Goal: Communication & Community: Connect with others

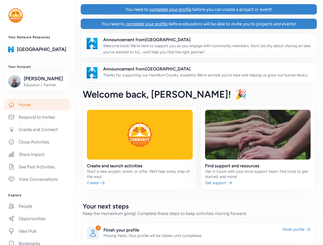
click at [126, 91] on span "Welcome back , Jason!" at bounding box center [157, 93] width 148 height 11
click at [200, 92] on div "Welcome back , Jason! 🎉" at bounding box center [198, 94] width 248 height 23
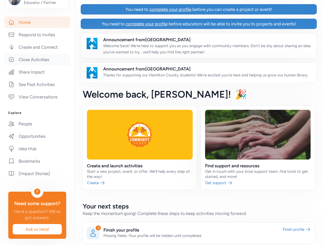
scroll to position [84, 0]
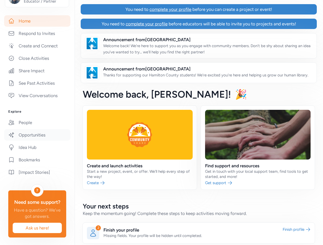
click at [54, 133] on link "Opportunities" at bounding box center [37, 134] width 66 height 11
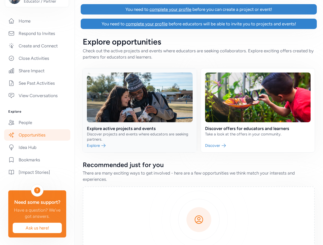
click at [141, 94] on link at bounding box center [140, 110] width 114 height 84
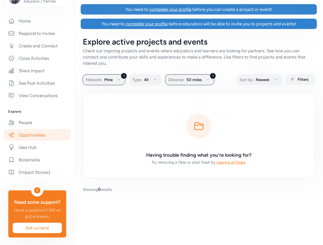
click at [197, 74] on div "Explore active projects and events Check out inspiring projects and events wher…" at bounding box center [198, 114] width 248 height 171
click at [193, 79] on span "50 miles" at bounding box center [193, 80] width 15 height 6
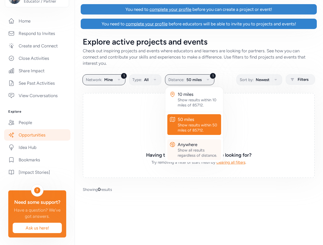
click at [186, 148] on div "Show all results regardless of distance." at bounding box center [198, 152] width 41 height 10
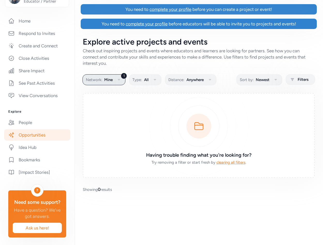
click at [111, 80] on span "Mine" at bounding box center [108, 80] width 9 height 6
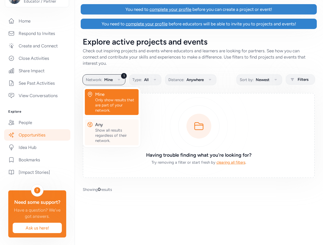
click at [114, 126] on div "Any" at bounding box center [115, 124] width 41 height 6
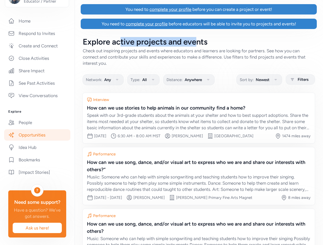
drag, startPoint x: 119, startPoint y: 42, endPoint x: 199, endPoint y: 42, distance: 80.7
click at [199, 42] on div "Explore active projects and events" at bounding box center [199, 41] width 232 height 9
click at [233, 48] on div "Check out inspiring projects and events where educators and learners are lookin…" at bounding box center [199, 57] width 232 height 19
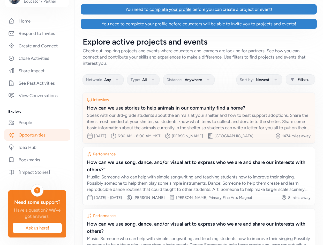
click at [153, 122] on div "Speak with our 3rd-grade students about the animals at your shelter and how to …" at bounding box center [199, 121] width 224 height 19
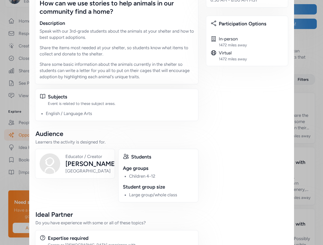
scroll to position [162, 0]
click at [307, 79] on div "Close Want to get involved with Shelby's event? Let Shelby know you're interest…" at bounding box center [161, 85] width 323 height 495
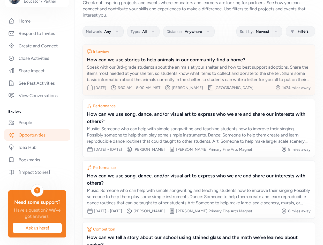
scroll to position [48, 0]
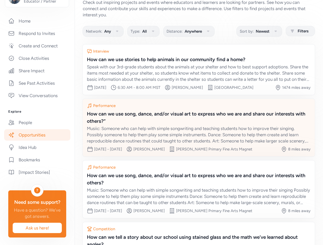
click at [190, 130] on div "Musiic: Someone who can help with simple songwriting and teaching students how …" at bounding box center [199, 134] width 224 height 19
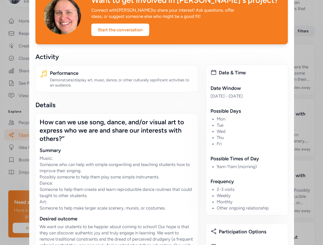
scroll to position [34, 0]
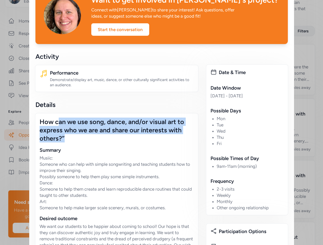
drag, startPoint x: 58, startPoint y: 121, endPoint x: 86, endPoint y: 135, distance: 31.6
click at [86, 135] on div "How can we use song, dance, and/or visual art to express who we are and share o…" at bounding box center [117, 129] width 154 height 25
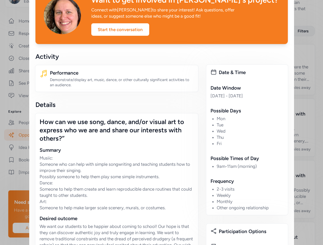
click at [94, 135] on div "How can we use song, dance, and/or visual art to express who we are and share o…" at bounding box center [117, 129] width 154 height 25
drag, startPoint x: 89, startPoint y: 122, endPoint x: 157, endPoint y: 121, distance: 68.0
click at [156, 121] on div "How can we use song, dance, and/or visual art to express who we are and share o…" at bounding box center [117, 129] width 154 height 25
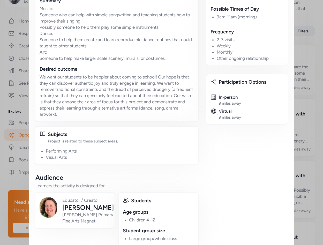
scroll to position [187, 0]
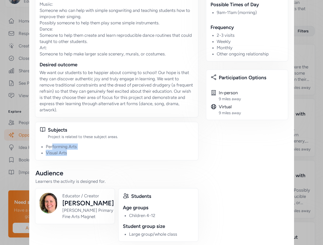
drag, startPoint x: 52, startPoint y: 145, endPoint x: 66, endPoint y: 155, distance: 17.2
click at [66, 154] on ul "Performing Arts Visual Arts" at bounding box center [120, 149] width 148 height 12
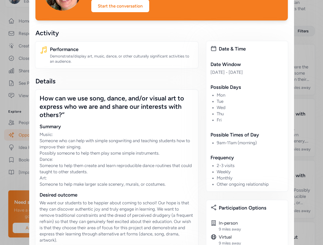
scroll to position [0, 0]
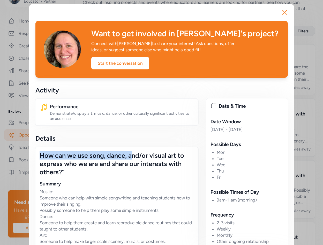
drag, startPoint x: 40, startPoint y: 155, endPoint x: 132, endPoint y: 155, distance: 92.8
click at [132, 155] on div "How can we use song, dance, and/or visual art to express who we are and share o…" at bounding box center [117, 163] width 154 height 25
copy div "How can we use song, dance, a"
click at [93, 124] on div "Performance Demonstrate/display art, music, dance, or other culturally signific…" at bounding box center [117, 111] width 164 height 27
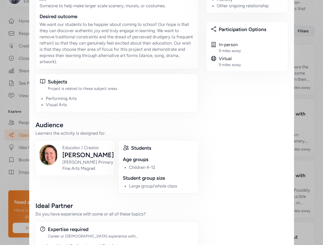
scroll to position [254, 0]
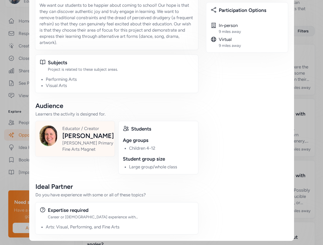
click at [74, 139] on div "[PERSON_NAME]" at bounding box center [87, 135] width 51 height 8
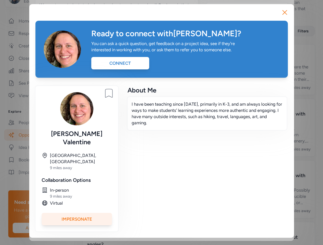
click at [81, 204] on div "Virtual" at bounding box center [81, 203] width 62 height 6
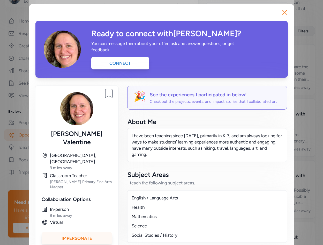
click at [77, 232] on div "Impersonate" at bounding box center [77, 238] width 70 height 12
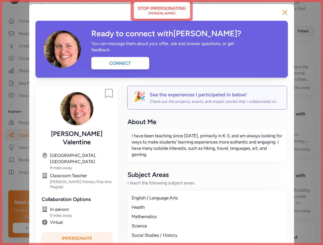
scroll to position [19, 0]
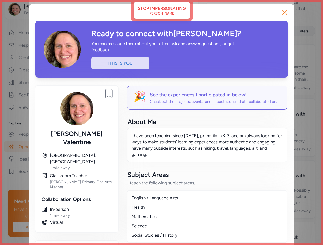
click at [18, 142] on div "Close Ready to connect with Jennifer ? You can message them about your offer, a…" at bounding box center [161, 194] width 323 height 388
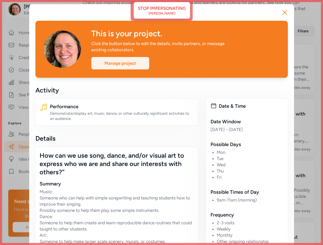
click at [118, 64] on div "Manage project" at bounding box center [120, 63] width 58 height 12
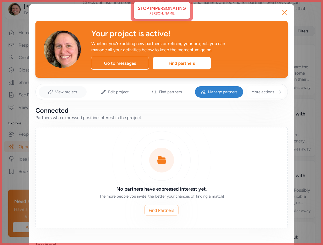
click at [68, 93] on span "View project" at bounding box center [66, 91] width 22 height 5
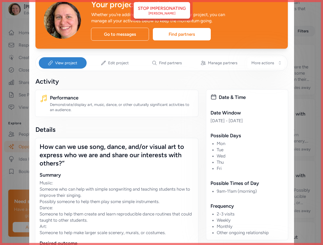
scroll to position [27, 0]
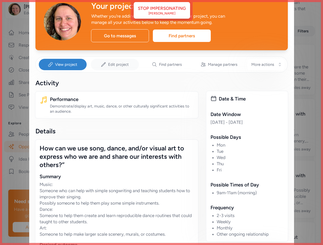
click at [116, 64] on span "Edit project" at bounding box center [118, 64] width 21 height 5
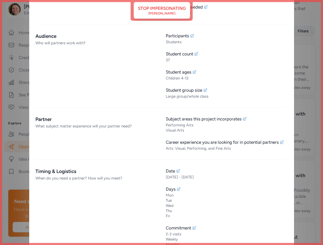
scroll to position [291, 0]
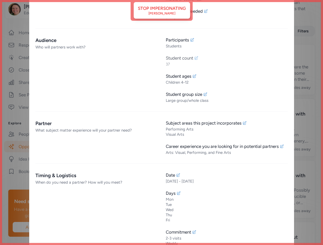
click at [172, 59] on div "Student count" at bounding box center [179, 58] width 27 height 6
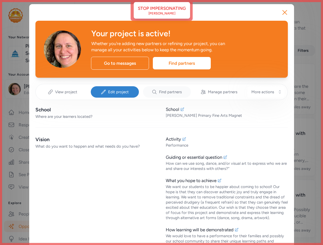
click at [169, 91] on span "Find partners" at bounding box center [170, 91] width 23 height 5
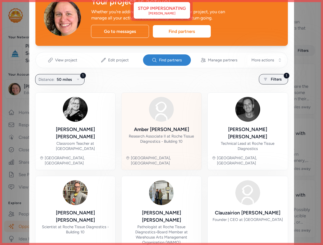
scroll to position [28, 0]
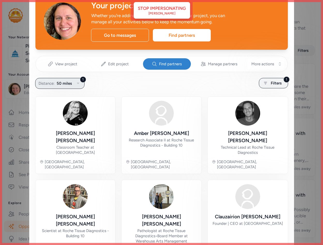
click at [60, 84] on span "50 miles" at bounding box center [64, 83] width 15 height 6
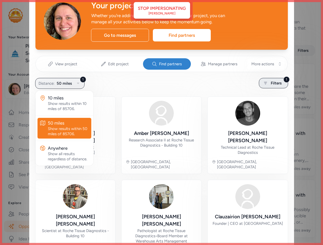
click at [273, 84] on span "Filters" at bounding box center [276, 83] width 11 height 6
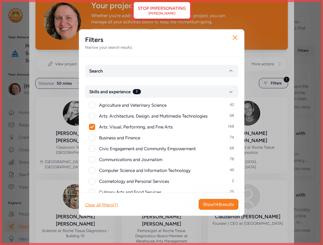
click at [279, 101] on div "Close Filters Narrow your search results. Search Skills and experience 1 Agricu…" at bounding box center [161, 122] width 323 height 245
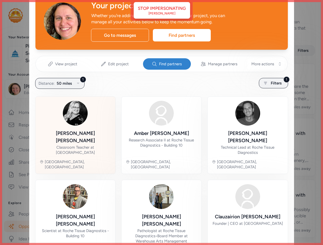
click at [86, 132] on div "Michelle Haden" at bounding box center [76, 137] width 72 height 14
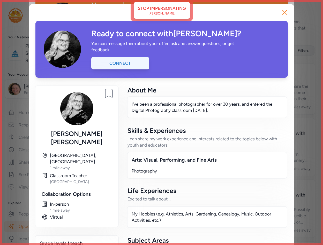
click at [125, 62] on div "Connect" at bounding box center [120, 63] width 58 height 12
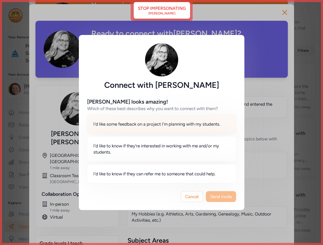
click at [154, 127] on div "I'd like some feedback on a project I'm planning with my students." at bounding box center [161, 123] width 149 height 19
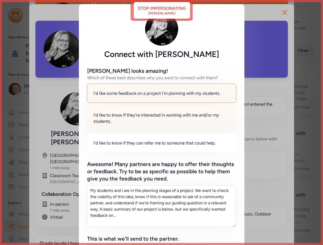
click at [154, 118] on span "I'd like to know if they're interested in working with me and/or my students." at bounding box center [161, 118] width 137 height 12
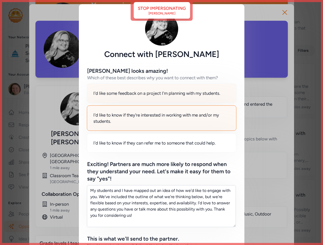
click at [160, 93] on span "I'd like some feedback on a project I'm planning with my students." at bounding box center [156, 93] width 127 height 6
type textarea "My students and I are in the planning stages of a project. We want to check the…"
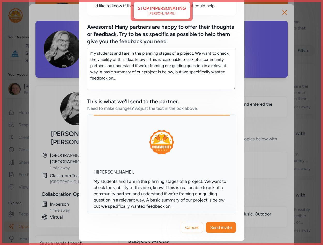
scroll to position [5, 0]
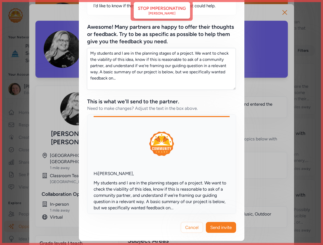
click at [279, 99] on div "Connect with Michelle Haden Michelle looks amazing! Which of these best describ…" at bounding box center [161, 54] width 323 height 382
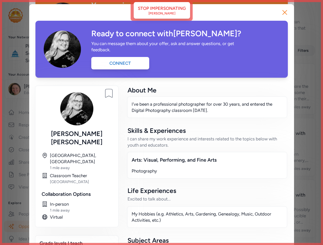
click at [309, 79] on div "Close Ready to connect with Michelle ? You can message them about your offer, a…" at bounding box center [161, 147] width 323 height 295
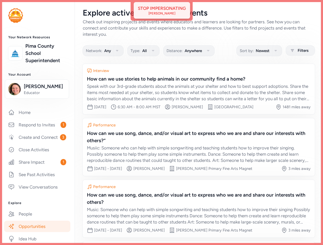
click at [152, 11] on div "Stop impersonating" at bounding box center [162, 8] width 48 height 6
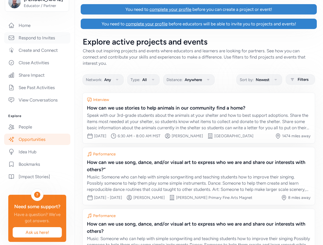
scroll to position [85, 0]
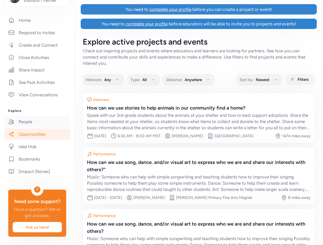
click at [31, 120] on link "People" at bounding box center [37, 121] width 66 height 11
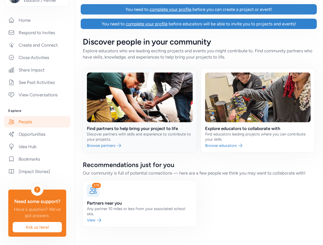
click at [151, 85] on link at bounding box center [140, 110] width 114 height 84
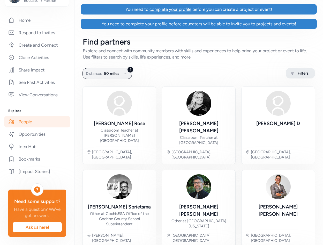
click at [297, 72] on div "Filters" at bounding box center [300, 73] width 29 height 10
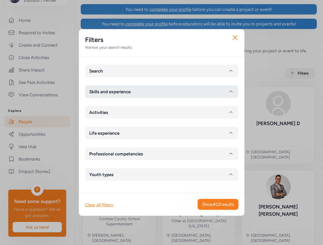
click at [164, 91] on button "Skills and experience" at bounding box center [161, 91] width 153 height 12
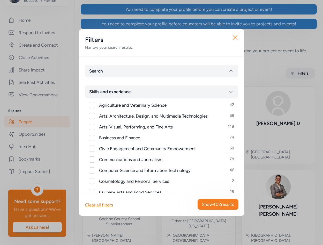
click at [93, 105] on div at bounding box center [92, 105] width 6 height 6
checkbox input "true"
click at [219, 203] on span "Show 42 results" at bounding box center [219, 204] width 29 height 6
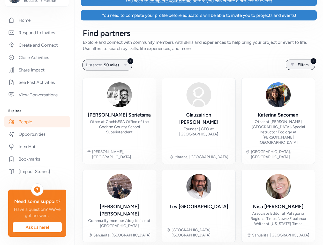
scroll to position [10, 0]
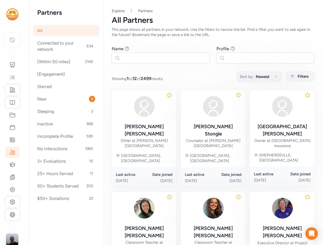
click at [14, 215] on icon at bounding box center [12, 214] width 5 height 5
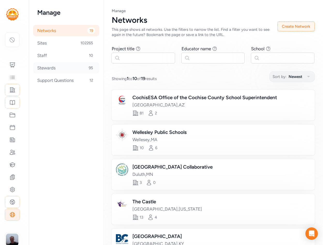
click at [62, 65] on div "Stewards 95" at bounding box center [66, 67] width 66 height 11
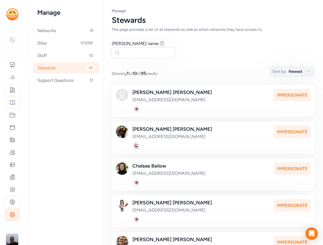
click at [192, 51] on div "[PERSON_NAME] name Find stewards whose first or last name matches one of the wo…" at bounding box center [213, 49] width 203 height 18
click at [192, 52] on div "[PERSON_NAME] name Find stewards whose first or last name matches one of the wo…" at bounding box center [213, 49] width 203 height 18
click at [13, 116] on icon at bounding box center [12, 115] width 6 height 6
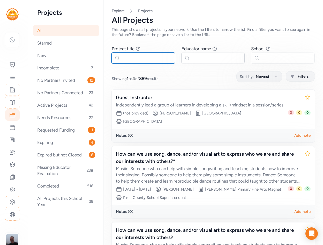
click at [136, 59] on input "text" at bounding box center [143, 57] width 64 height 11
paste input "How can we use song, dance, a"
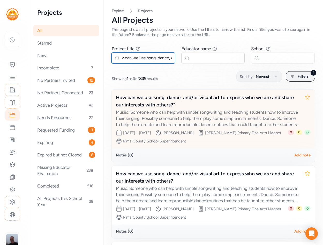
type input "How can we use song, dance, a"
click at [178, 111] on div "Musiic: Someone who can help with simple songwriting and teaching students how …" at bounding box center [208, 118] width 184 height 19
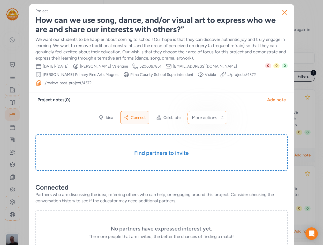
click at [121, 97] on div "Project notes ( 0 ) Add note" at bounding box center [161, 99] width 248 height 6
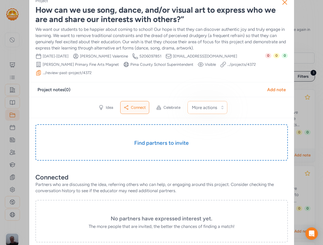
scroll to position [7, 0]
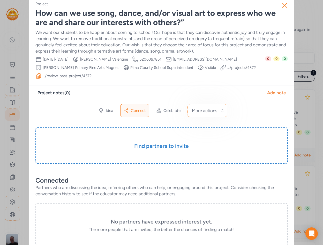
click at [23, 110] on div "Close Project How can we use song, dance, and/or visual art to express who we a…" at bounding box center [161, 196] width 323 height 407
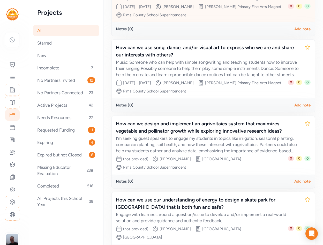
scroll to position [166, 0]
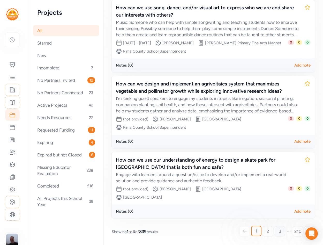
click at [278, 229] on link "3" at bounding box center [280, 231] width 10 height 10
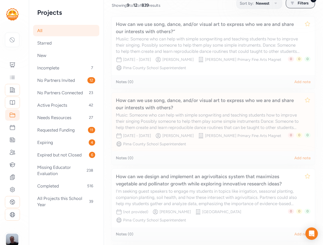
scroll to position [71, 0]
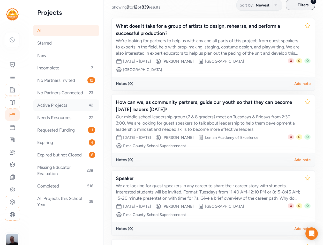
click at [69, 105] on div "Active Projects 42" at bounding box center [66, 104] width 66 height 11
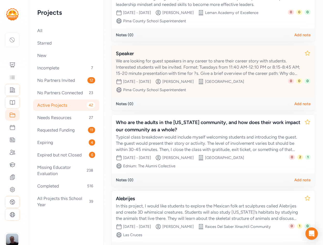
scroll to position [481, 0]
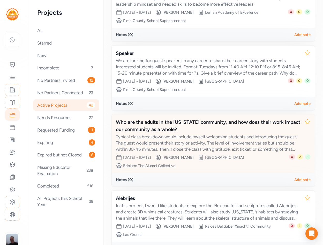
click at [201, 138] on div "Typical class breakdown would include myself welcoming students and introducing…" at bounding box center [208, 142] width 184 height 19
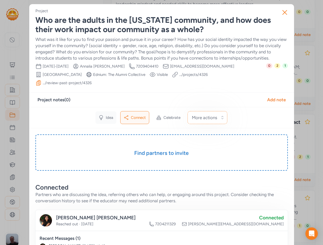
click at [106, 117] on span "Idea" at bounding box center [109, 117] width 7 height 5
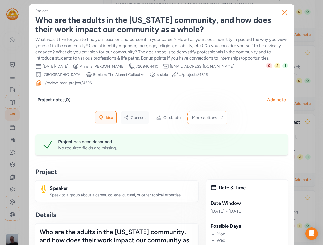
click at [134, 118] on span "Connect" at bounding box center [138, 117] width 15 height 5
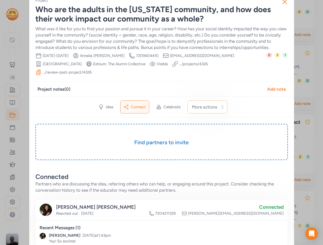
scroll to position [12, 0]
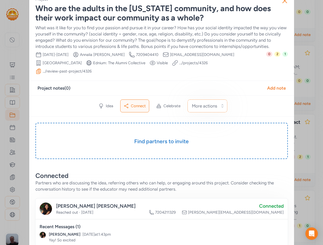
click at [303, 123] on div "Close Project Who are the adults in the [US_STATE] community, and how does thei…" at bounding box center [161, 223] width 323 height 470
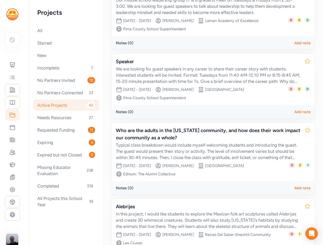
scroll to position [493, 0]
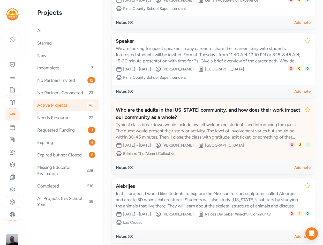
click at [198, 124] on div "Typical class breakdown would include myself welcoming students and introducing…" at bounding box center [208, 130] width 184 height 19
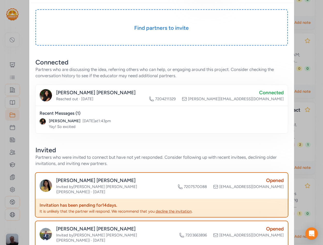
scroll to position [127, 0]
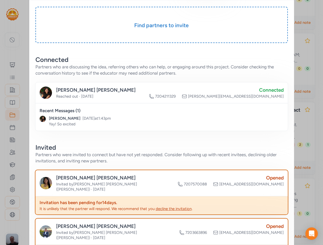
click at [305, 54] on div "Close Project Who are the adults in the [US_STATE] community, and how does thei…" at bounding box center [161, 108] width 323 height 470
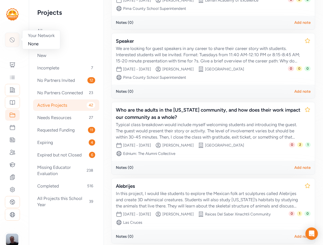
click at [12, 40] on icon at bounding box center [12, 40] width 6 height 6
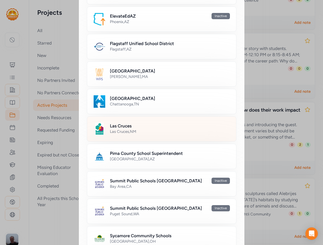
scroll to position [233, 0]
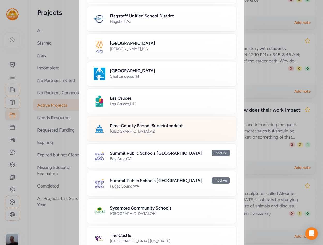
click at [169, 129] on div "[GEOGRAPHIC_DATA] , [GEOGRAPHIC_DATA]" at bounding box center [170, 130] width 120 height 5
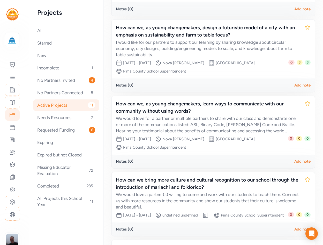
scroll to position [265, 0]
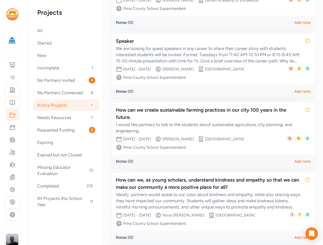
click at [213, 31] on div "How can we use song, dance, and/or visual art to express who we are and share o…" at bounding box center [213, 180] width 203 height 751
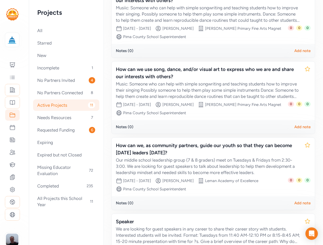
scroll to position [0, 0]
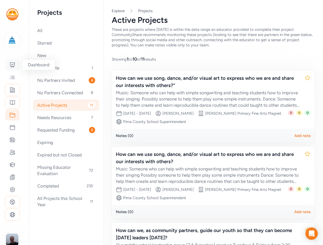
click at [13, 64] on icon at bounding box center [12, 65] width 5 height 5
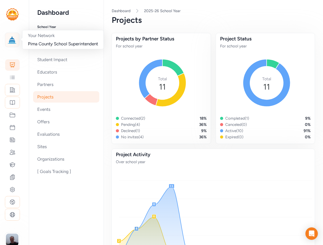
click at [10, 40] on img at bounding box center [11, 39] width 11 height 11
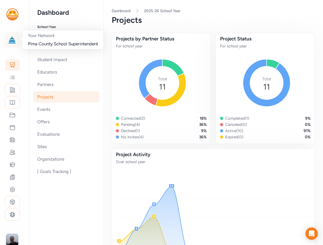
click at [11, 38] on img at bounding box center [11, 39] width 11 height 11
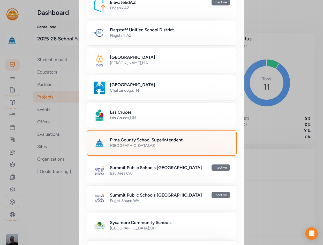
scroll to position [237, 0]
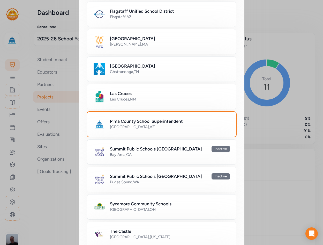
click at [270, 125] on div "Switch Network Select the network you want to view. Close None Nationwide , [GE…" at bounding box center [161, 66] width 323 height 606
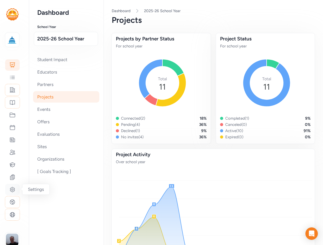
click at [13, 190] on icon at bounding box center [12, 189] width 6 height 6
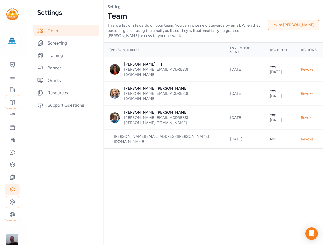
click at [182, 142] on div "Page Team Settings Team This is a list of stewards on your team. You can invite…" at bounding box center [213, 122] width 220 height 245
drag, startPoint x: 164, startPoint y: 98, endPoint x: 126, endPoint y: 97, distance: 38.0
click at [126, 115] on div "[PERSON_NAME][EMAIL_ADDRESS][PERSON_NAME][DOMAIN_NAME]" at bounding box center [171, 120] width 94 height 10
click at [152, 115] on div "[PERSON_NAME][EMAIL_ADDRESS][PERSON_NAME][DOMAIN_NAME]" at bounding box center [171, 120] width 94 height 10
drag, startPoint x: 167, startPoint y: 99, endPoint x: 123, endPoint y: 99, distance: 43.4
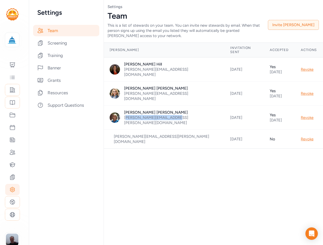
click at [124, 115] on div "[PERSON_NAME][EMAIL_ADDRESS][PERSON_NAME][DOMAIN_NAME]" at bounding box center [171, 120] width 94 height 10
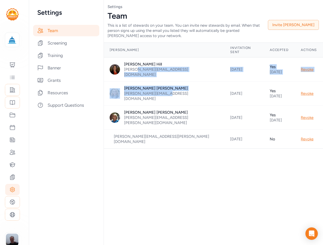
drag, startPoint x: 162, startPoint y: 79, endPoint x: 128, endPoint y: 60, distance: 38.1
click at [128, 60] on tbody "[PERSON_NAME] [PERSON_NAME][EMAIL_ADDRESS][DOMAIN_NAME] [DATE] Yes [DATE] Revok…" at bounding box center [213, 102] width 220 height 91
click at [124, 91] on div "[PERSON_NAME][EMAIL_ADDRESS][DOMAIN_NAME]" at bounding box center [171, 96] width 94 height 10
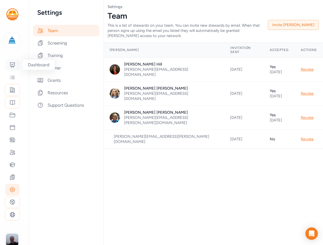
click at [12, 63] on icon at bounding box center [12, 65] width 6 height 6
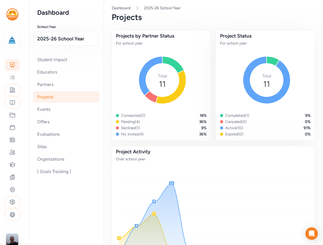
scroll to position [6, 0]
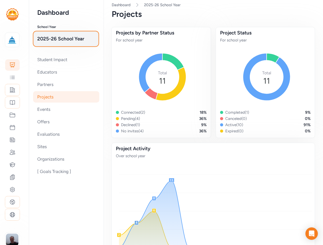
click at [63, 41] on span "2025-26 School Year" at bounding box center [65, 38] width 57 height 7
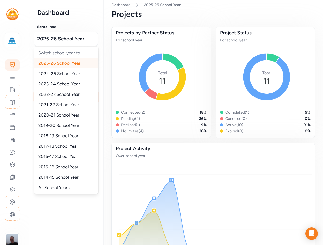
click at [60, 72] on span "2024-25 School Year" at bounding box center [59, 73] width 42 height 5
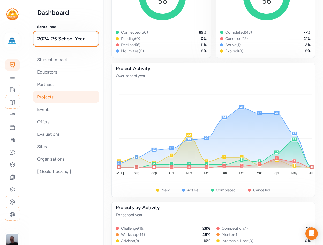
scroll to position [85, 0]
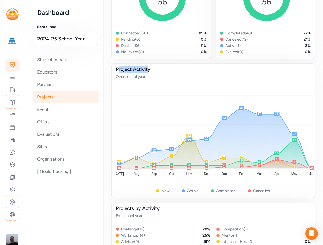
drag, startPoint x: 116, startPoint y: 69, endPoint x: 144, endPoint y: 69, distance: 27.9
click at [144, 69] on div "Project Activity" at bounding box center [213, 69] width 195 height 7
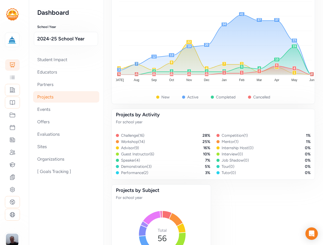
scroll to position [181, 0]
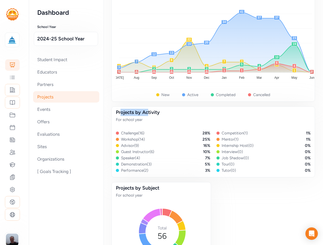
drag, startPoint x: 118, startPoint y: 113, endPoint x: 145, endPoint y: 113, distance: 27.4
click at [145, 113] on div "Projects by Activity" at bounding box center [213, 112] width 195 height 7
click at [147, 113] on div "Projects by Activity" at bounding box center [213, 112] width 195 height 7
click at [223, 137] on div "Mentor ( 1 )" at bounding box center [230, 139] width 17 height 5
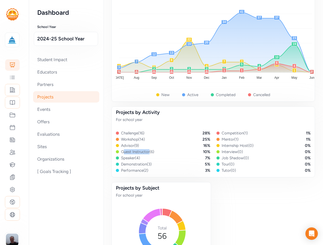
drag, startPoint x: 120, startPoint y: 150, endPoint x: 145, endPoint y: 150, distance: 25.1
click at [145, 150] on div "Guest Instructor ( 6 )" at bounding box center [137, 151] width 33 height 5
click at [125, 134] on div "Challenge ( 16 )" at bounding box center [132, 132] width 23 height 5
click at [62, 83] on div "Partners" at bounding box center [66, 84] width 66 height 11
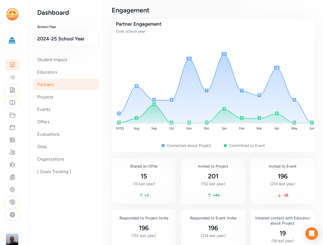
scroll to position [387, 0]
click at [76, 98] on div "Projects" at bounding box center [66, 96] width 66 height 11
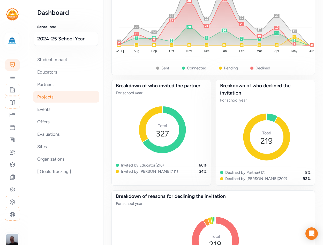
scroll to position [677, 0]
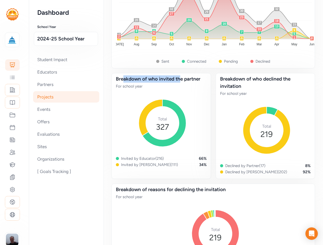
drag, startPoint x: 120, startPoint y: 79, endPoint x: 176, endPoint y: 79, distance: 56.4
click at [176, 79] on div "Breakdown of who invited the partner" at bounding box center [161, 78] width 91 height 7
drag, startPoint x: 123, startPoint y: 157, endPoint x: 159, endPoint y: 157, distance: 36.2
click at [159, 157] on div "Invited by Educator ( 216 )" at bounding box center [142, 158] width 43 height 5
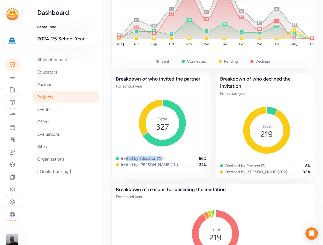
click at [154, 157] on div "Invited by Educator ( 216 )" at bounding box center [142, 158] width 43 height 5
drag, startPoint x: 125, startPoint y: 158, endPoint x: 145, endPoint y: 158, distance: 19.9
click at [145, 158] on div "Invited by Educator ( 216 )" at bounding box center [142, 158] width 43 height 5
drag, startPoint x: 123, startPoint y: 164, endPoint x: 145, endPoint y: 164, distance: 21.5
click at [145, 164] on div "Invited by [PERSON_NAME] ( 111 )" at bounding box center [149, 164] width 57 height 5
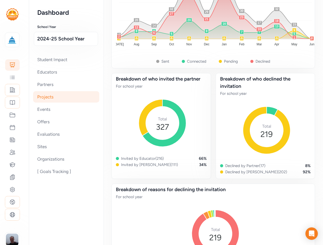
click at [139, 164] on div "Invited by [PERSON_NAME] ( 111 )" at bounding box center [149, 164] width 57 height 5
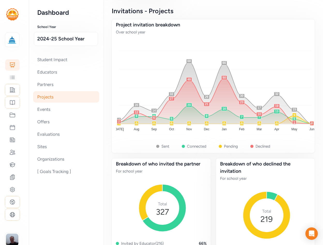
scroll to position [592, 0]
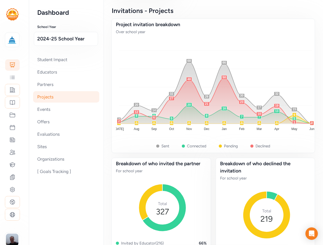
scroll to position [594, 0]
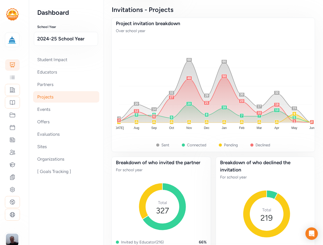
click at [188, 13] on h3 "Invitations - Projects" at bounding box center [213, 9] width 203 height 6
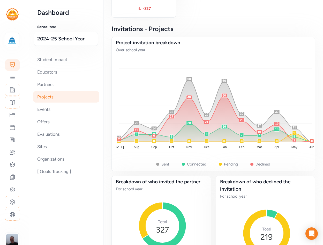
scroll to position [572, 0]
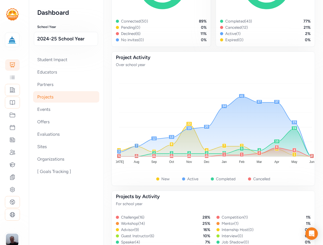
scroll to position [92, 0]
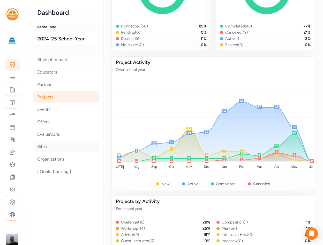
click at [51, 147] on div "Sites" at bounding box center [66, 146] width 66 height 11
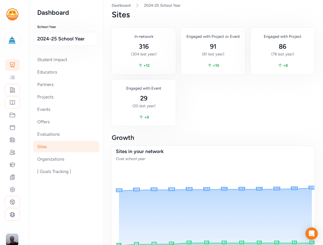
scroll to position [5, 0]
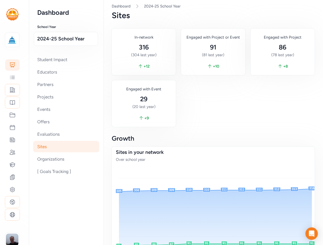
click at [209, 97] on div "In-network 316 (304 last year) + 12 Engaged with Project or Event 91 (81 last y…" at bounding box center [213, 77] width 203 height 98
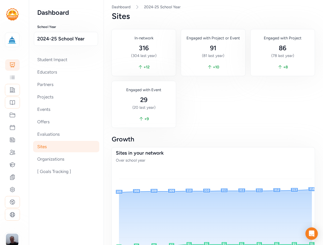
scroll to position [0, 0]
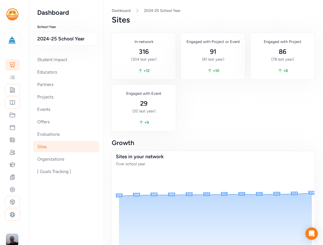
click at [206, 104] on div "In-network 316 (304 last year) + 12 Engaged with Project or Event 91 (81 last y…" at bounding box center [213, 82] width 203 height 98
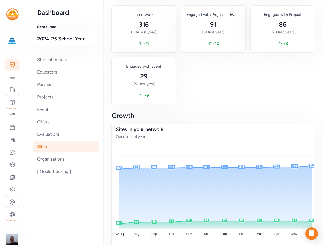
scroll to position [31, 0]
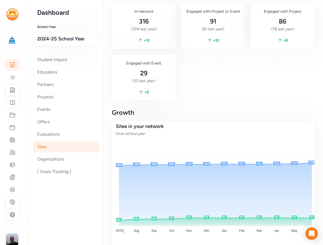
click at [212, 77] on div "In-network 316 (304 last year) + 12 Engaged with Project or Event 91 (81 last y…" at bounding box center [213, 52] width 203 height 98
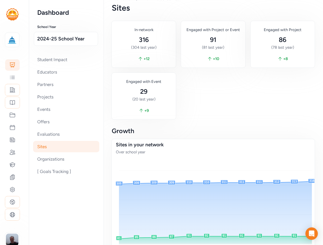
scroll to position [12, 0]
click at [209, 92] on div "In-network 316 (304 last year) + 12 Engaged with Project or Event 91 (81 last y…" at bounding box center [213, 70] width 203 height 98
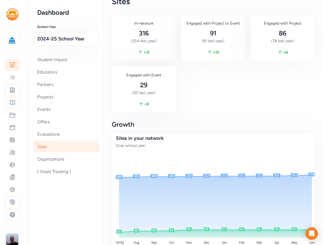
click at [209, 92] on div "In-network 316 (304 last year) + 12 Engaged with Project or Event 91 (81 last y…" at bounding box center [213, 63] width 203 height 98
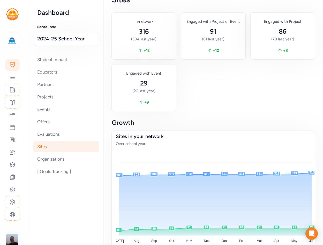
click at [208, 81] on div "In-network 316 (304 last year) + 12 Engaged with Project or Event 91 (81 last y…" at bounding box center [213, 62] width 203 height 98
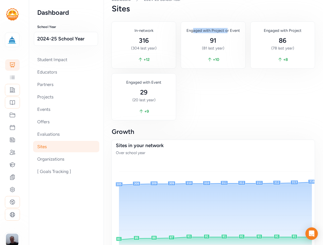
drag, startPoint x: 191, startPoint y: 30, endPoint x: 227, endPoint y: 29, distance: 36.2
click at [227, 29] on div "Engaged with Project or Event" at bounding box center [213, 30] width 56 height 5
click at [211, 92] on div "In-network 316 (304 last year) + 12 Engaged with Project or Event 91 (81 last y…" at bounding box center [213, 71] width 203 height 98
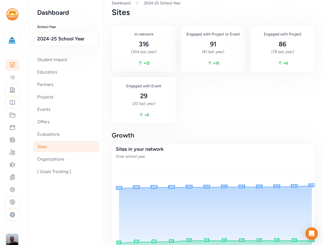
scroll to position [7, 0]
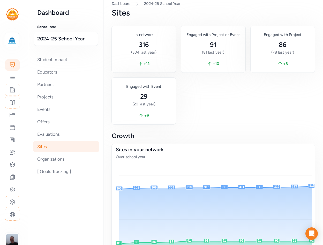
click at [211, 99] on div "In-network 316 (304 last year) + 12 Engaged with Project or Event 91 (81 last y…" at bounding box center [213, 75] width 203 height 98
click at [207, 96] on div "In-network 316 (304 last year) + 12 Engaged with Project or Event 91 (81 last y…" at bounding box center [213, 75] width 203 height 98
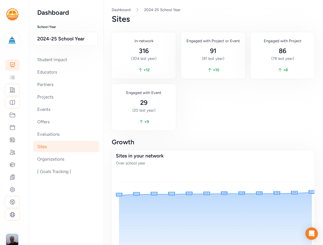
scroll to position [0, 0]
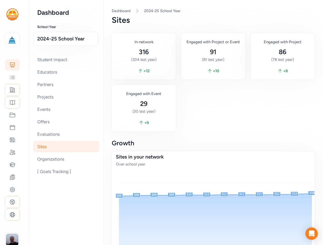
click at [211, 102] on div "In-network 316 (304 last year) + 12 Engaged with Project or Event 91 (81 last y…" at bounding box center [213, 82] width 203 height 98
click at [209, 107] on div "In-network 316 (304 last year) + 12 Engaged with Project or Event 91 (81 last y…" at bounding box center [213, 82] width 203 height 98
click at [14, 35] on img at bounding box center [11, 39] width 11 height 11
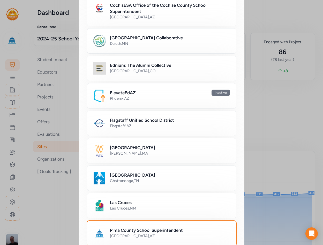
scroll to position [129, 0]
click at [59, 106] on div "Switch Network Select the network you want to view. Close None Nationwide , [GE…" at bounding box center [161, 174] width 323 height 606
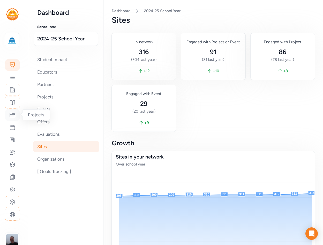
click at [14, 112] on icon at bounding box center [12, 115] width 6 height 6
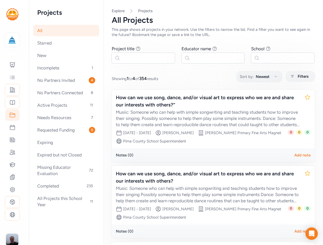
click at [209, 75] on div "Showing 1 to 4 of 354 results Sort by: Newest Filters" at bounding box center [213, 76] width 203 height 10
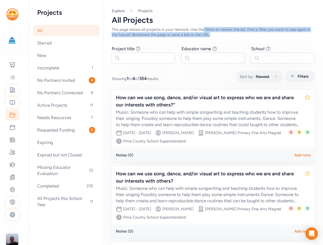
drag, startPoint x: 202, startPoint y: 34, endPoint x: 199, endPoint y: 30, distance: 5.0
click at [199, 30] on div "This page shows all projects in your network. Use the filters to narrow the lis…" at bounding box center [213, 32] width 203 height 10
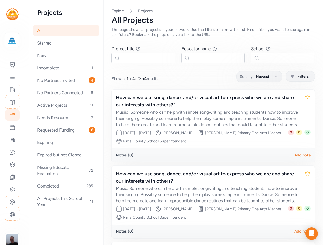
click at [189, 30] on div "This page shows all projects in your network. Use the filters to narrow the lis…" at bounding box center [213, 32] width 203 height 10
drag, startPoint x: 185, startPoint y: 29, endPoint x: 201, endPoint y: 35, distance: 17.1
click at [201, 35] on div "This page shows all projects in your network. Use the filters to narrow the lis…" at bounding box center [213, 32] width 203 height 10
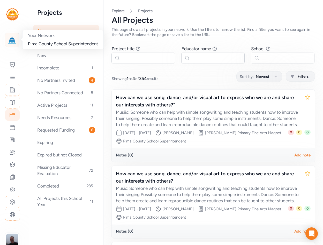
click at [14, 36] on img at bounding box center [11, 39] width 11 height 11
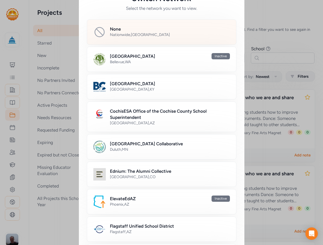
scroll to position [30, 0]
